Goal: Information Seeking & Learning: Learn about a topic

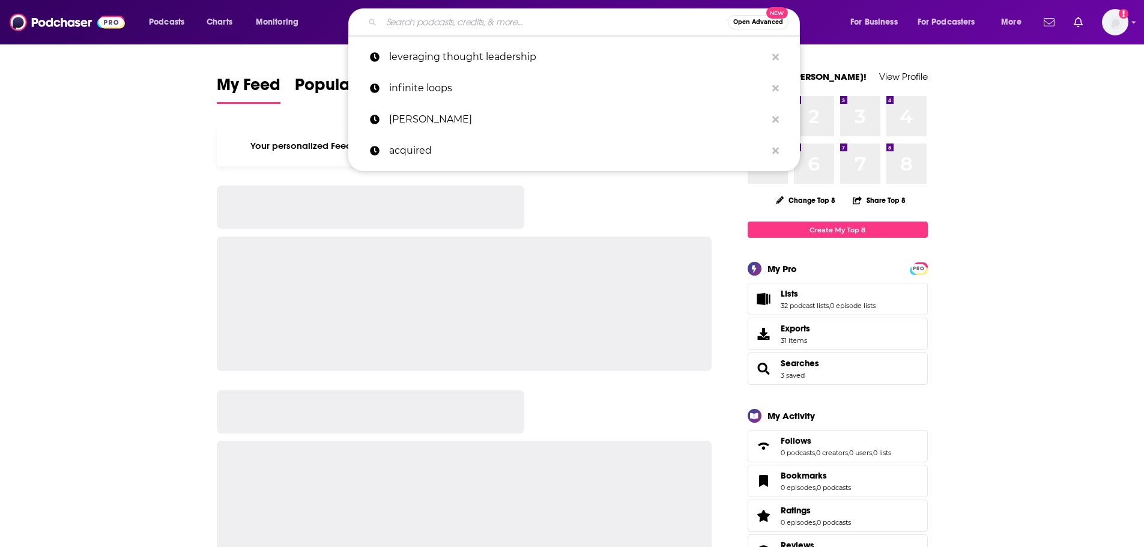
click at [467, 17] on input "Search podcasts, credits, & more..." at bounding box center [554, 22] width 347 height 19
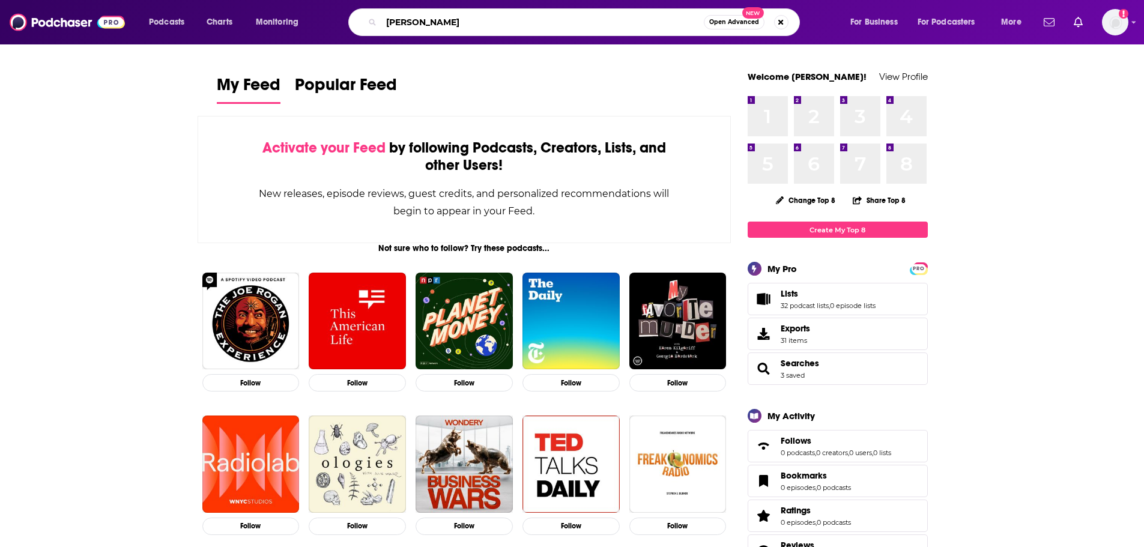
type input "[PERSON_NAME]"
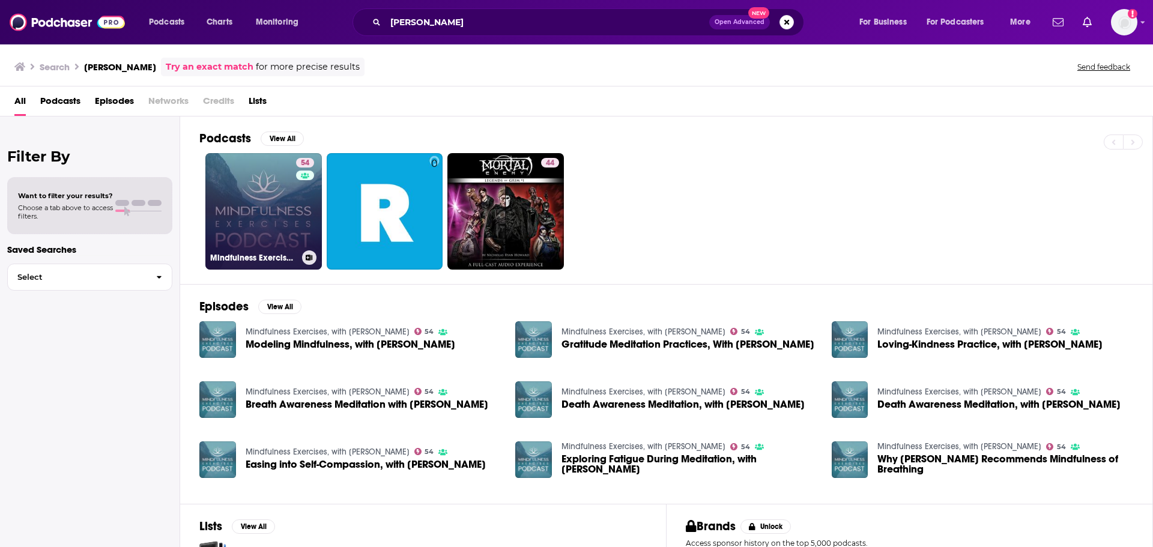
click at [267, 208] on link "54 Mindfulness Exercises, with Sean Fargo" at bounding box center [263, 211] width 117 height 117
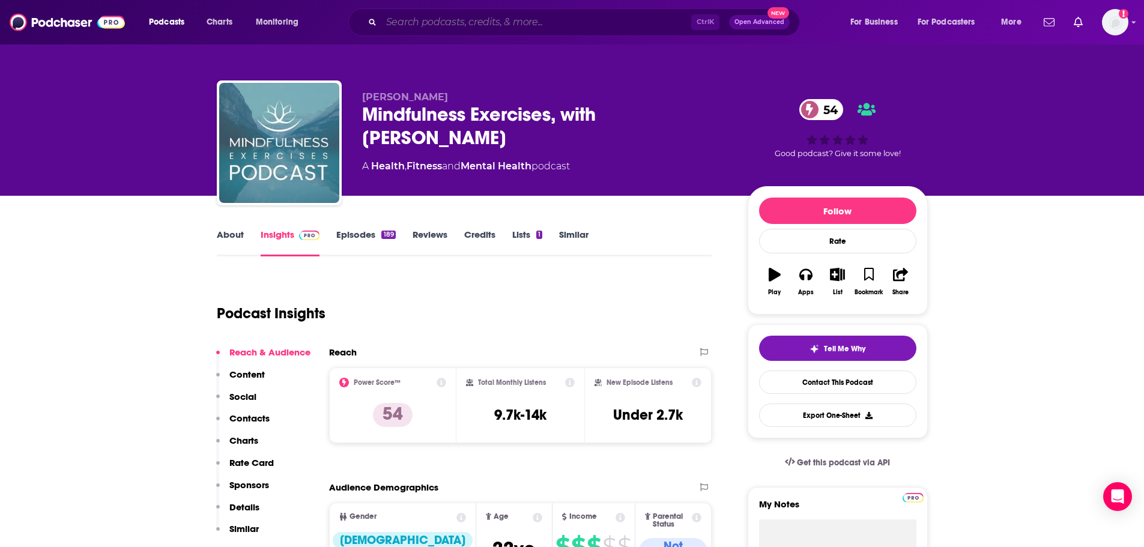
click at [475, 29] on input "Search podcasts, credits, & more..." at bounding box center [536, 22] width 310 height 19
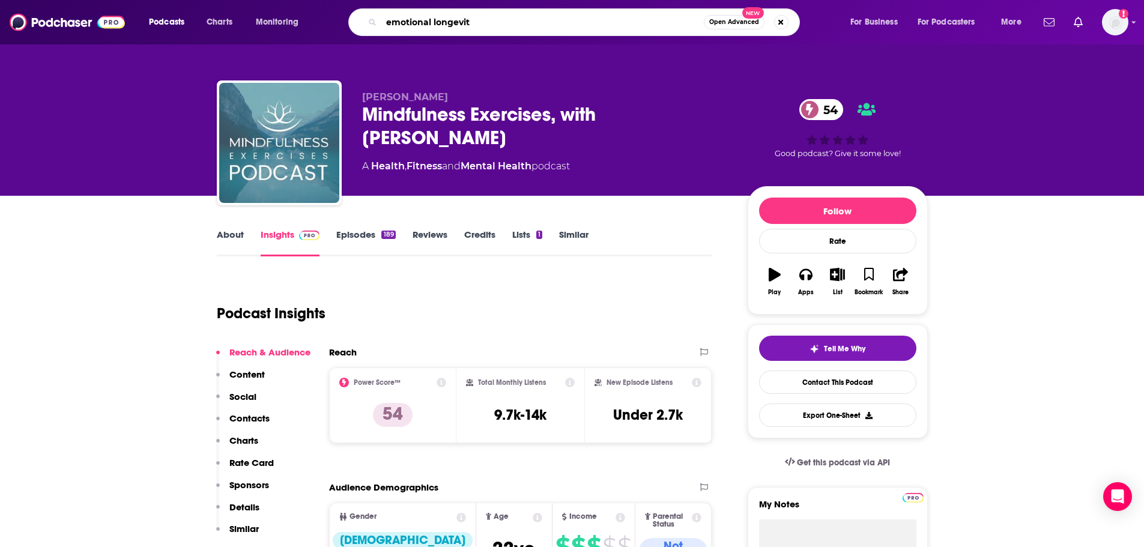
type input "emotional longevity"
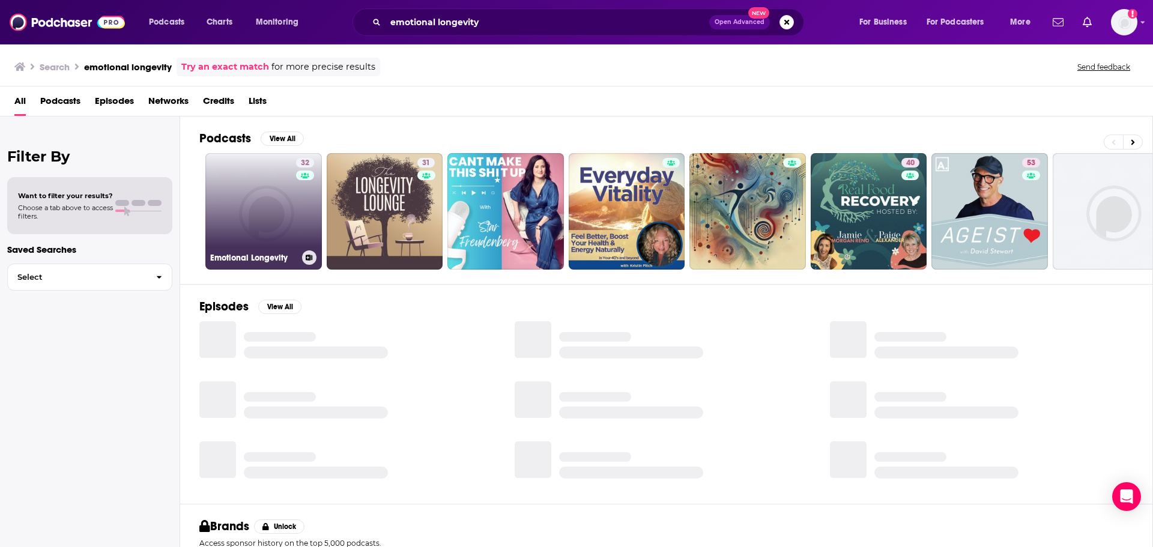
click at [249, 188] on link "32 Emotional Longevity" at bounding box center [263, 211] width 117 height 117
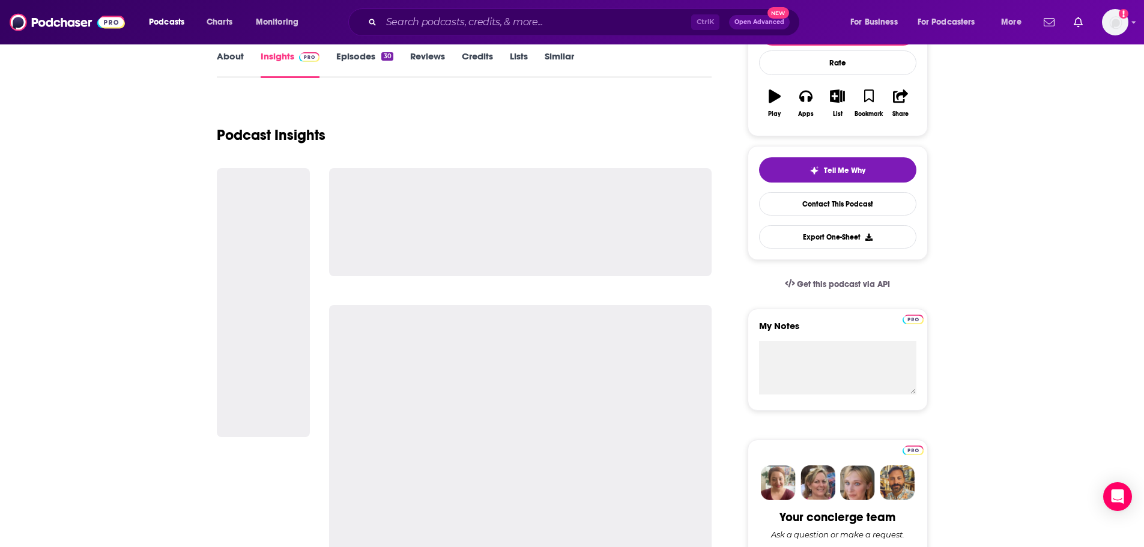
scroll to position [180, 0]
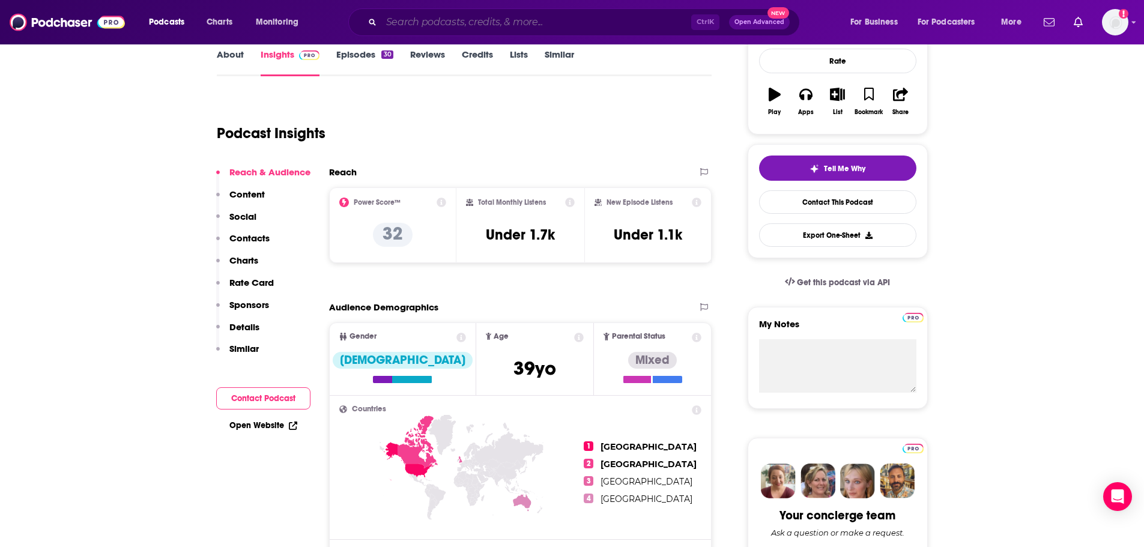
click at [431, 17] on input "Search podcasts, credits, & more..." at bounding box center [536, 22] width 310 height 19
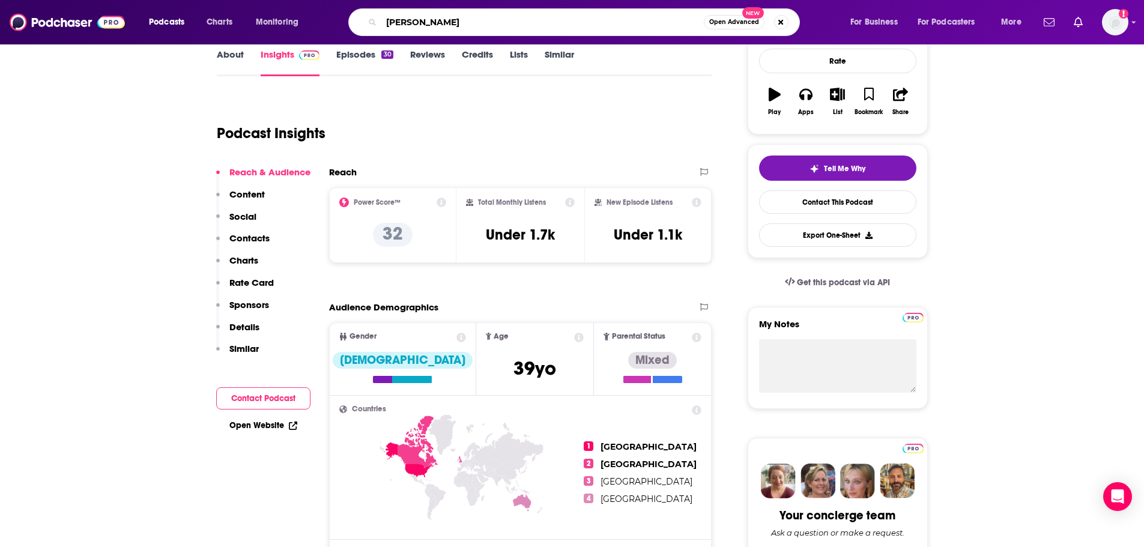
type input "[PERSON_NAME]"
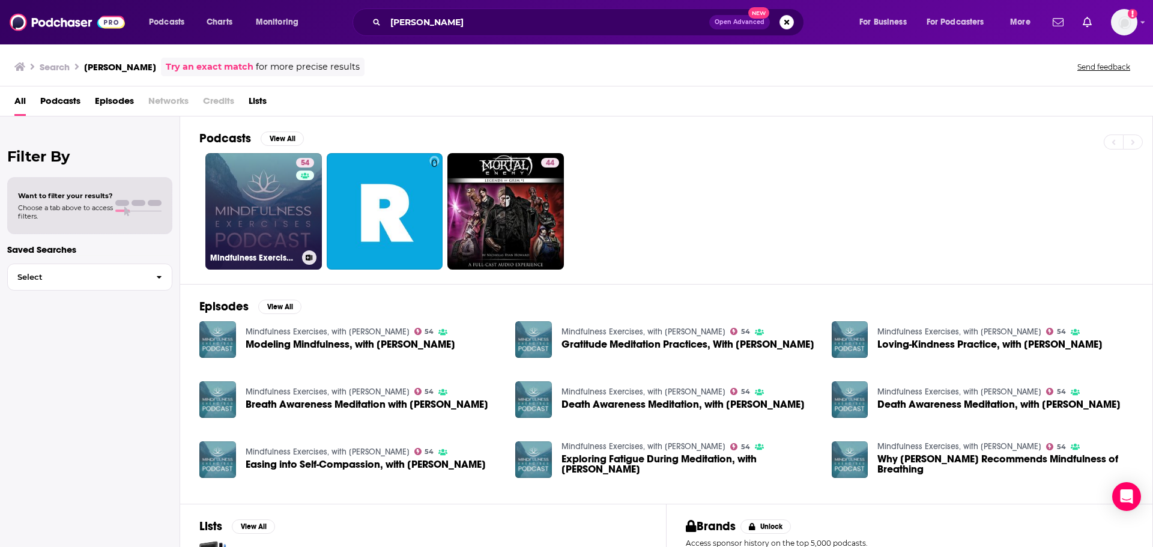
click at [244, 220] on link "54 Mindfulness Exercises, with Sean Fargo" at bounding box center [263, 211] width 117 height 117
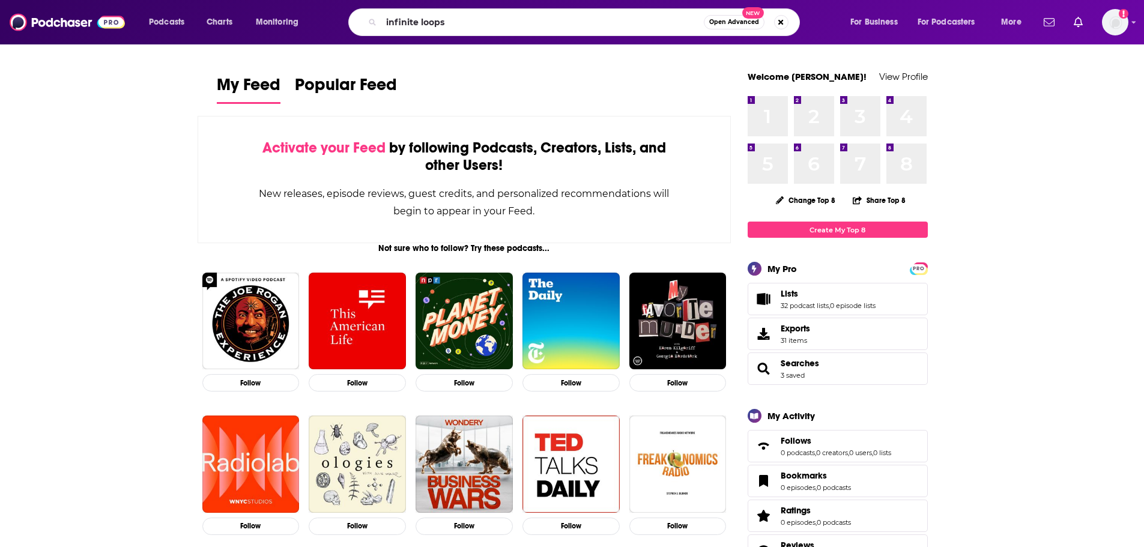
type input "infinite loops"
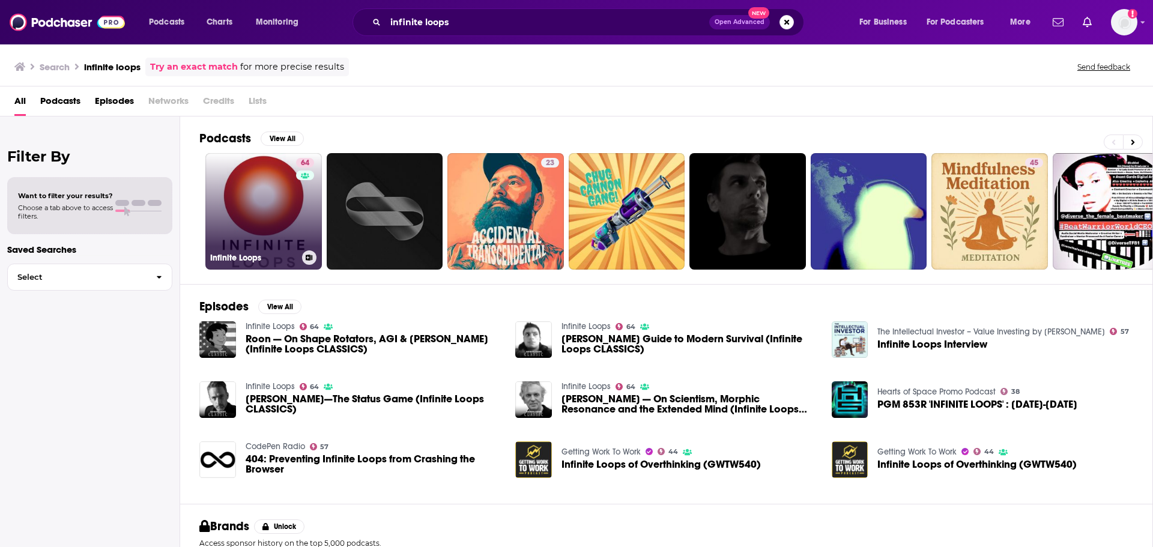
click at [259, 208] on link "64 Infinite Loops" at bounding box center [263, 211] width 117 height 117
